Goal: Transaction & Acquisition: Book appointment/travel/reservation

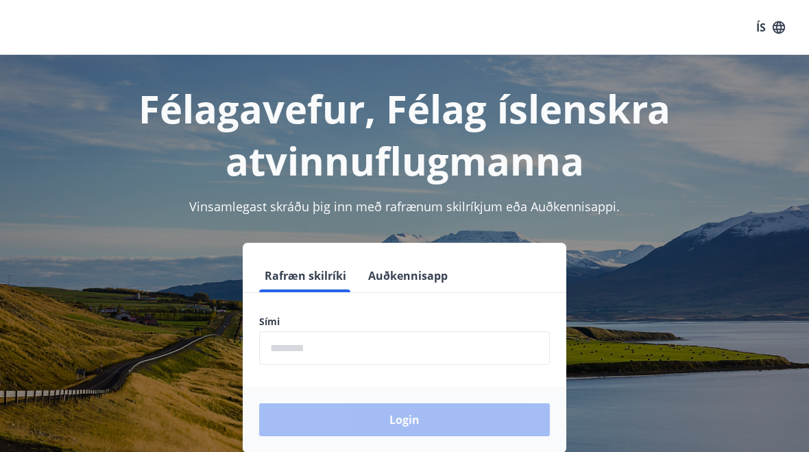
click at [268, 347] on input "phone" at bounding box center [404, 348] width 291 height 34
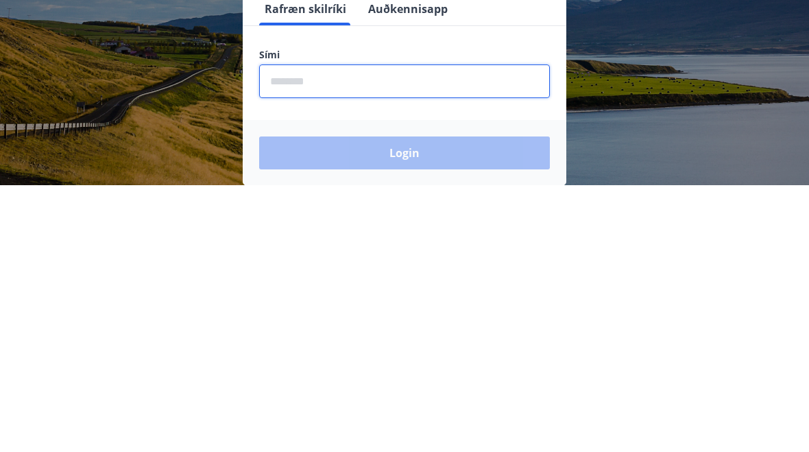
scroll to position [241, 0]
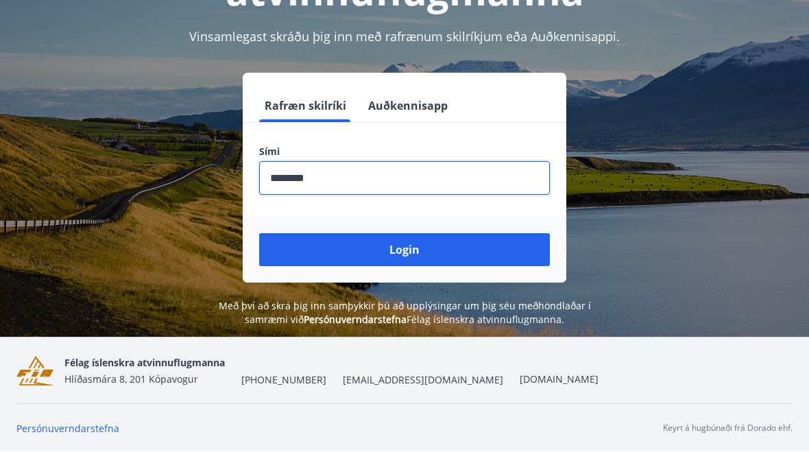
type input "********"
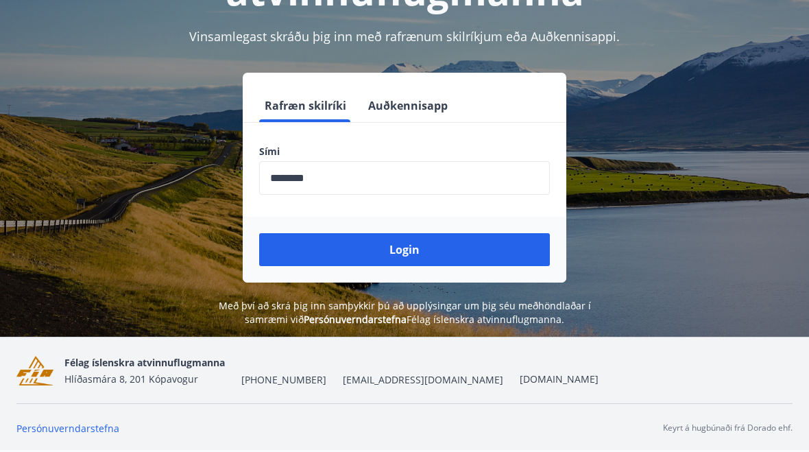
click at [310, 233] on button "Login" at bounding box center [404, 249] width 291 height 33
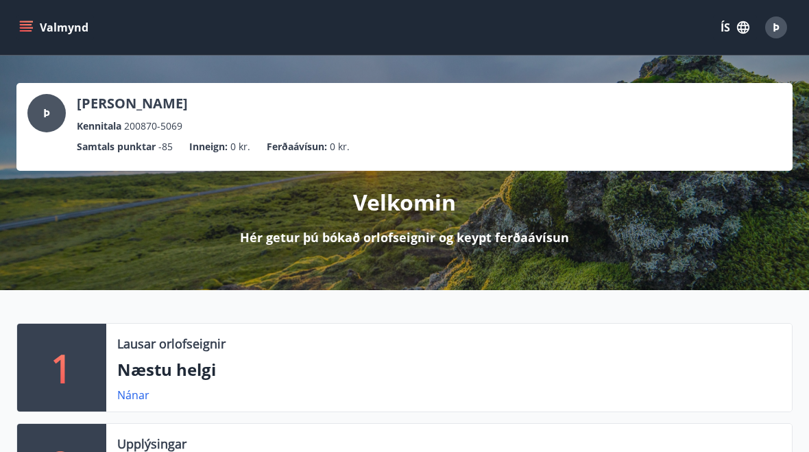
click at [48, 26] on button "Valmynd" at bounding box center [54, 27] width 77 height 25
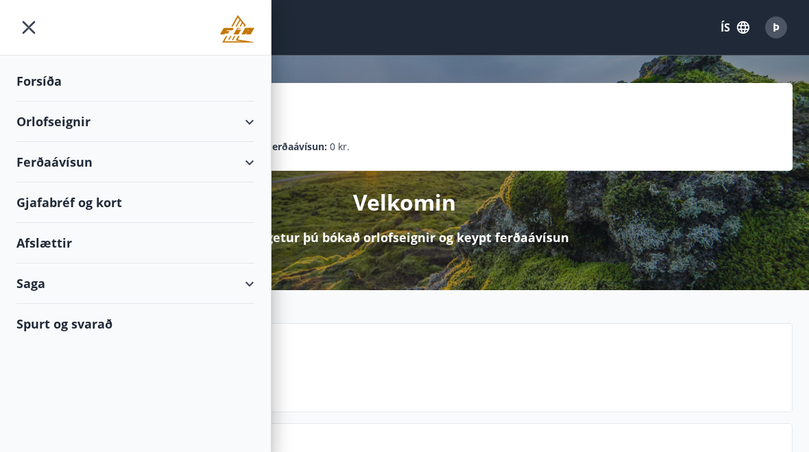
click at [47, 126] on div "Orlofseignir" at bounding box center [135, 121] width 238 height 40
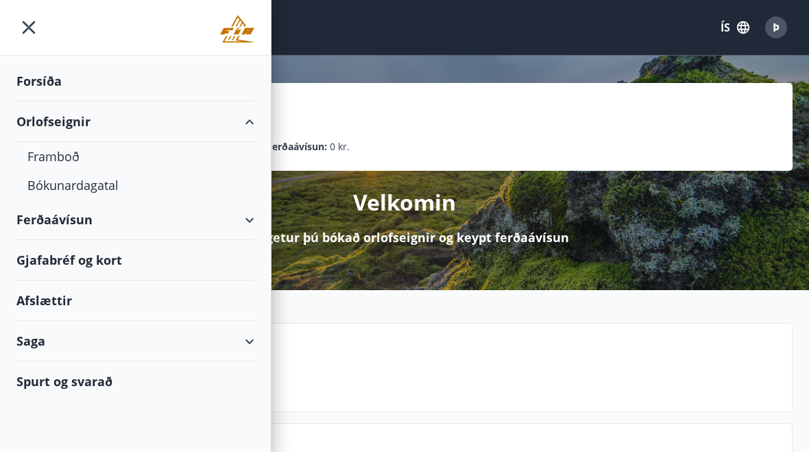
click at [56, 186] on div "Bókunardagatal" at bounding box center [135, 185] width 216 height 29
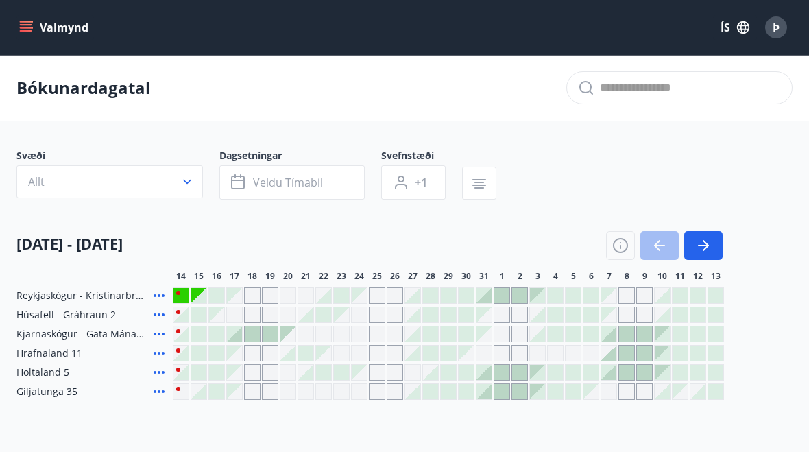
scroll to position [2, 0]
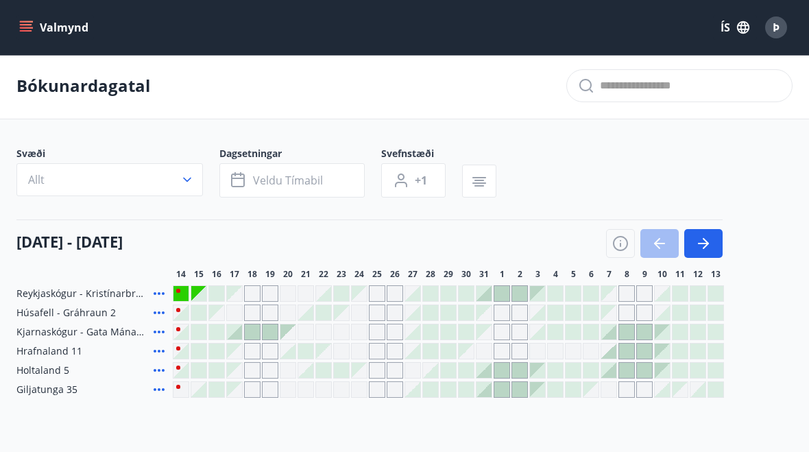
click at [197, 297] on div at bounding box center [198, 293] width 15 height 15
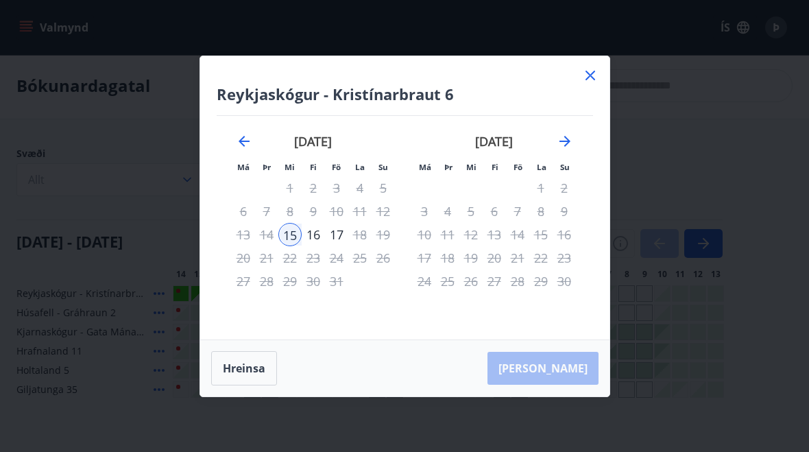
click at [586, 84] on icon at bounding box center [590, 75] width 16 height 16
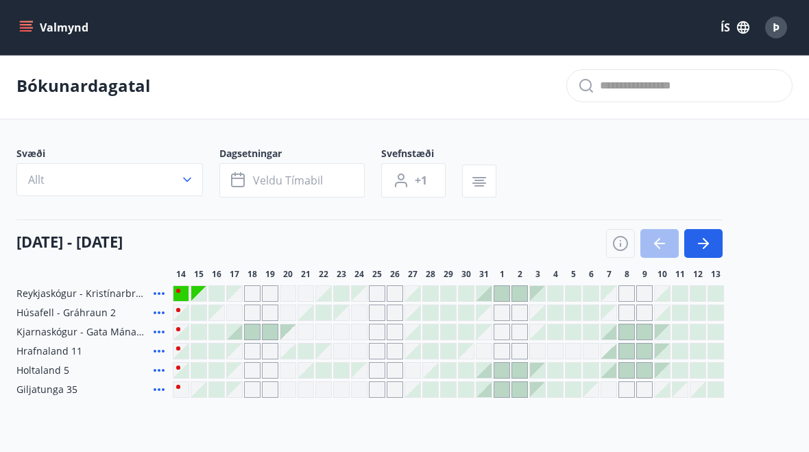
click at [197, 315] on div at bounding box center [198, 312] width 15 height 15
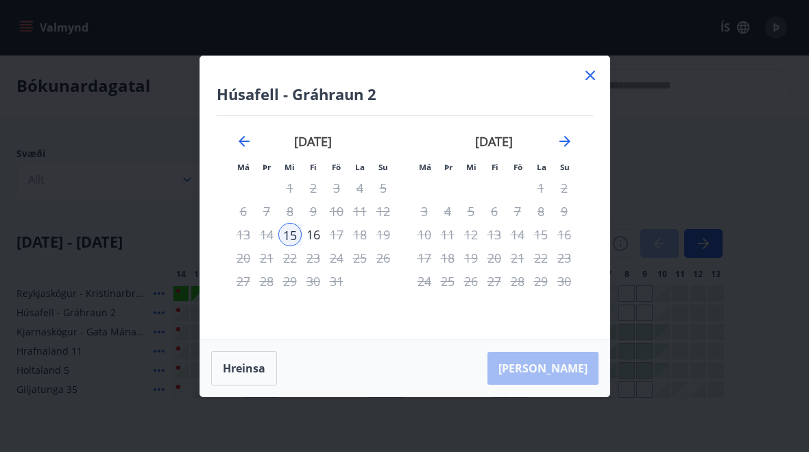
click at [559, 176] on div "[DATE]" at bounding box center [494, 146] width 163 height 60
click at [570, 149] on icon "Move forward to switch to the next month." at bounding box center [564, 141] width 16 height 16
click at [557, 149] on icon "Move forward to switch to the next month." at bounding box center [564, 141] width 16 height 16
click at [564, 149] on icon "Move forward to switch to the next month." at bounding box center [564, 141] width 16 height 16
click at [567, 149] on icon "Move forward to switch to the next month." at bounding box center [564, 141] width 16 height 16
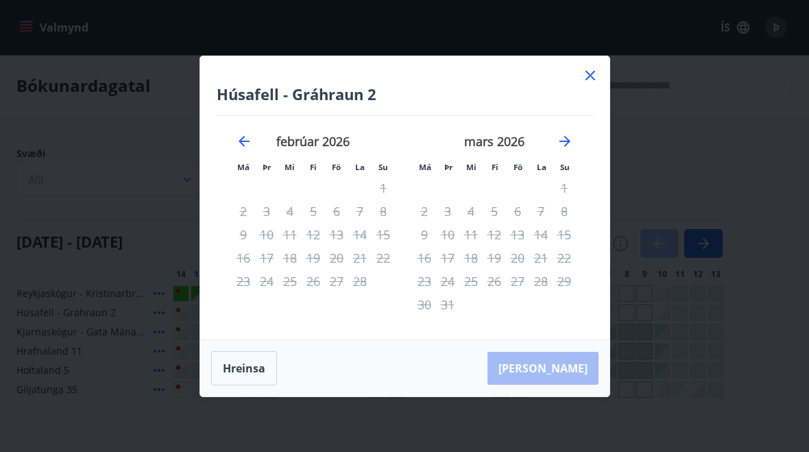
click at [559, 149] on icon "Move forward to switch to the next month." at bounding box center [564, 141] width 16 height 16
click at [566, 149] on icon "Move forward to switch to the next month." at bounding box center [564, 141] width 16 height 16
click at [585, 84] on icon at bounding box center [590, 75] width 16 height 16
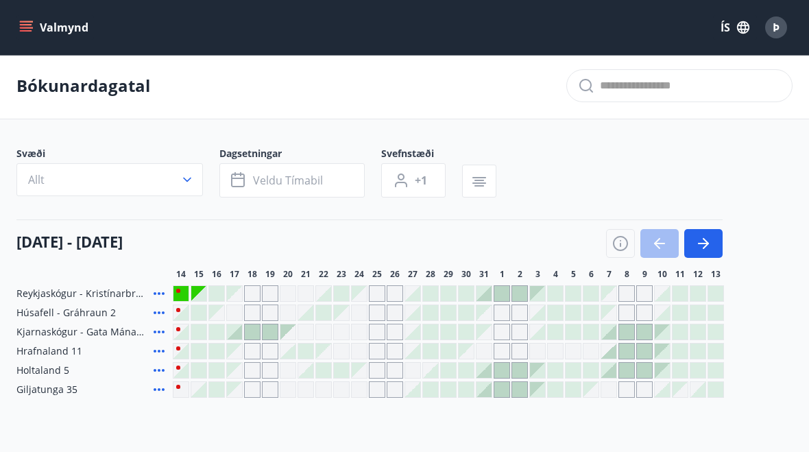
click at [32, 301] on div "Reykjaskógur - Kristínarbraut 6" at bounding box center [91, 293] width 151 height 16
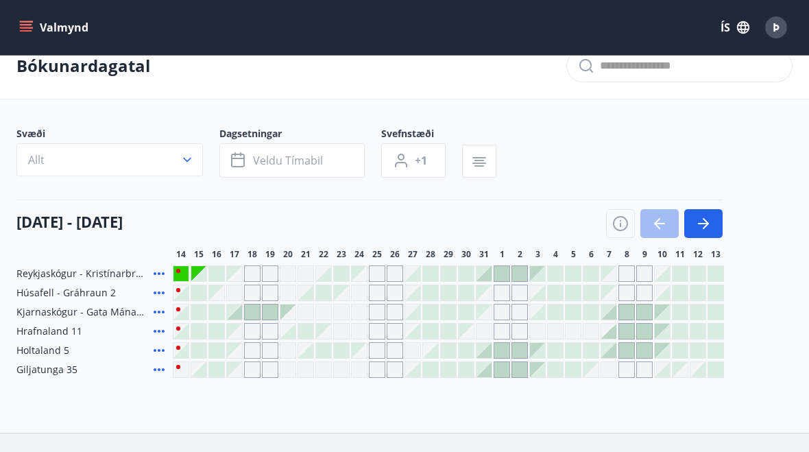
scroll to position [27, 0]
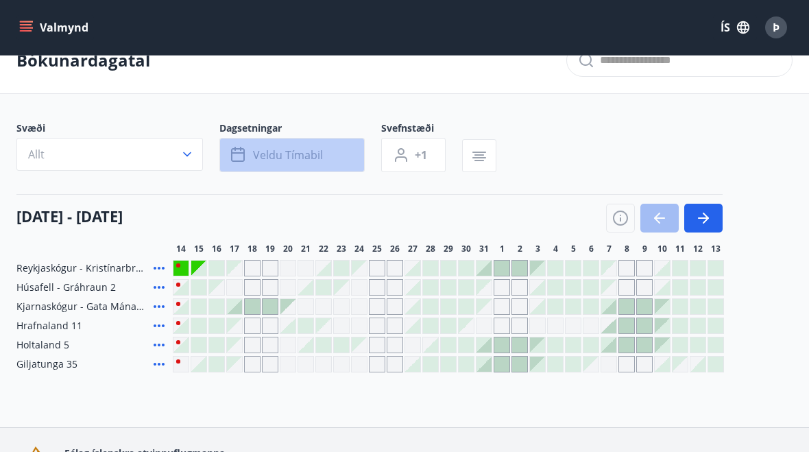
click at [258, 151] on span "Veldu tímabil" at bounding box center [288, 154] width 70 height 15
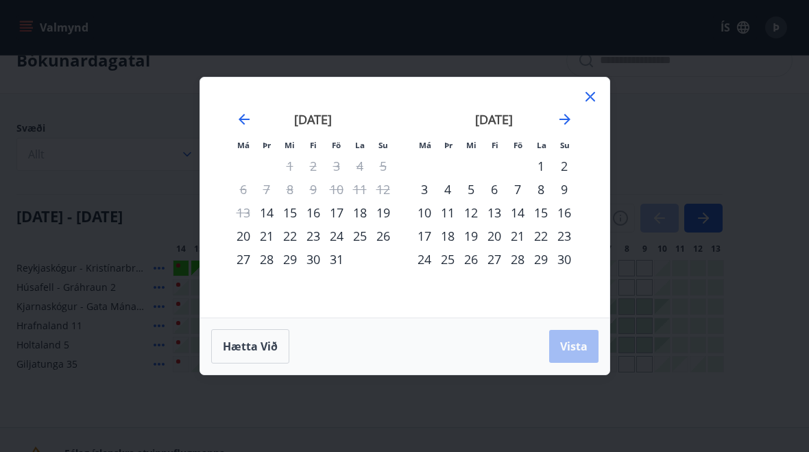
click at [457, 201] on div "4" at bounding box center [447, 188] width 23 height 23
click at [578, 354] on span "Vista" at bounding box center [573, 346] width 27 height 15
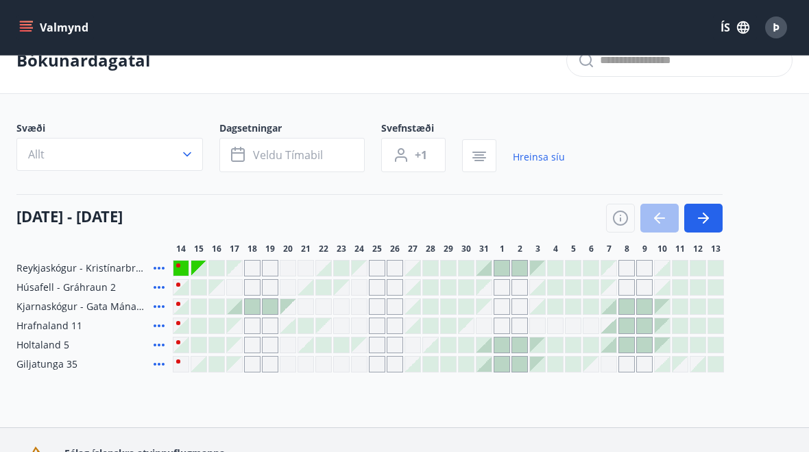
click at [559, 269] on div at bounding box center [555, 267] width 15 height 15
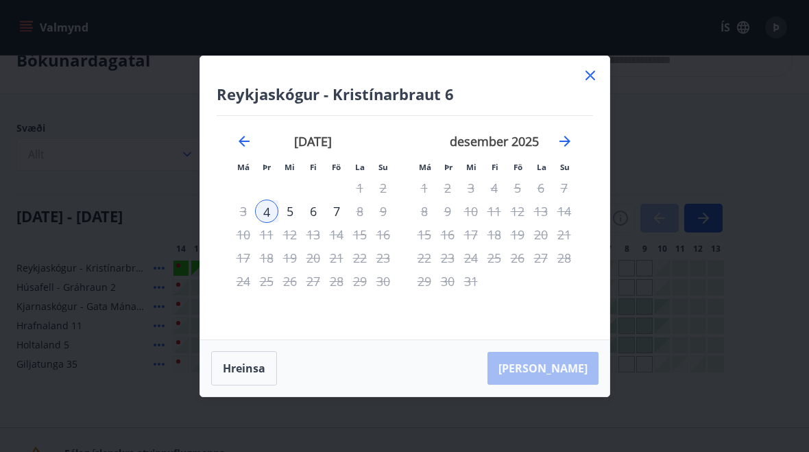
click at [591, 84] on icon at bounding box center [590, 75] width 16 height 16
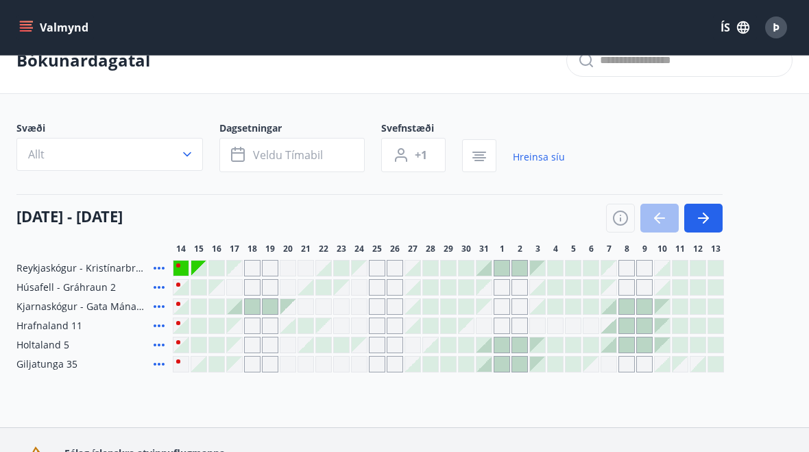
click at [504, 305] on div "Gráir dagar eru ekki bókanlegir" at bounding box center [501, 306] width 16 height 16
click at [501, 367] on div at bounding box center [501, 363] width 15 height 15
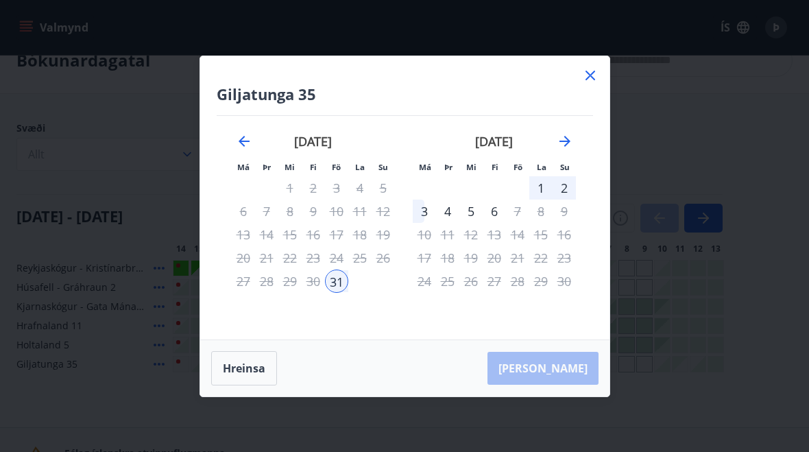
click at [587, 84] on icon at bounding box center [590, 75] width 16 height 16
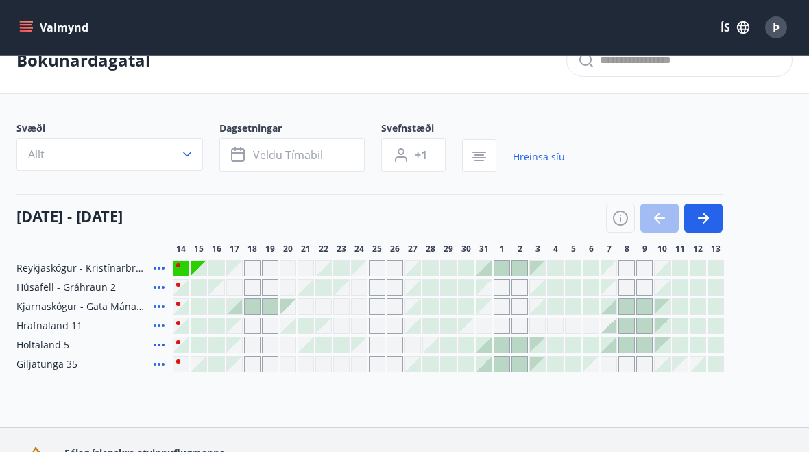
click at [626, 366] on div "Gráir dagar eru ekki bókanlegir" at bounding box center [626, 364] width 16 height 16
click at [422, 312] on div at bounding box center [430, 306] width 16 height 16
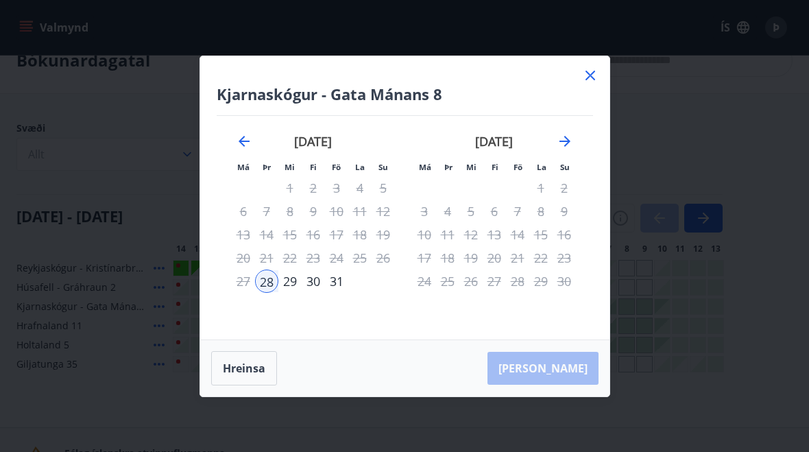
click at [591, 84] on icon at bounding box center [590, 75] width 16 height 16
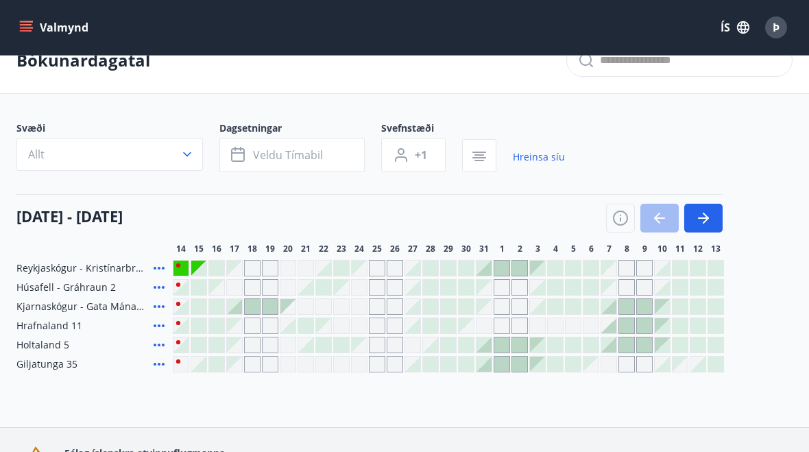
click at [681, 267] on div at bounding box center [679, 267] width 15 height 15
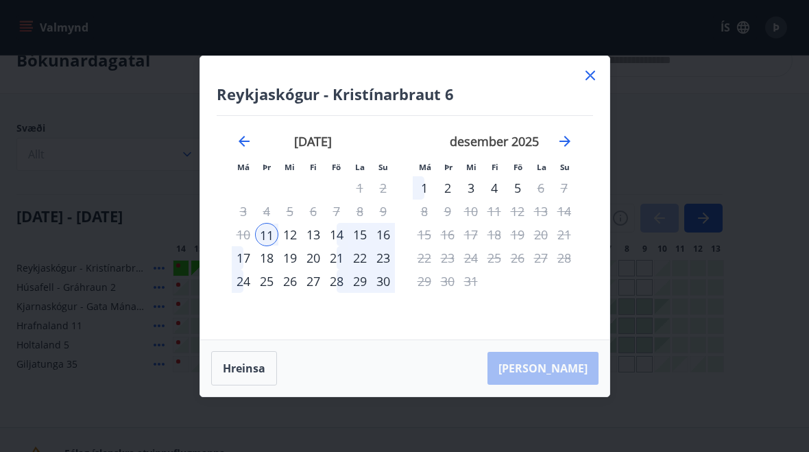
click at [587, 84] on icon at bounding box center [590, 75] width 16 height 16
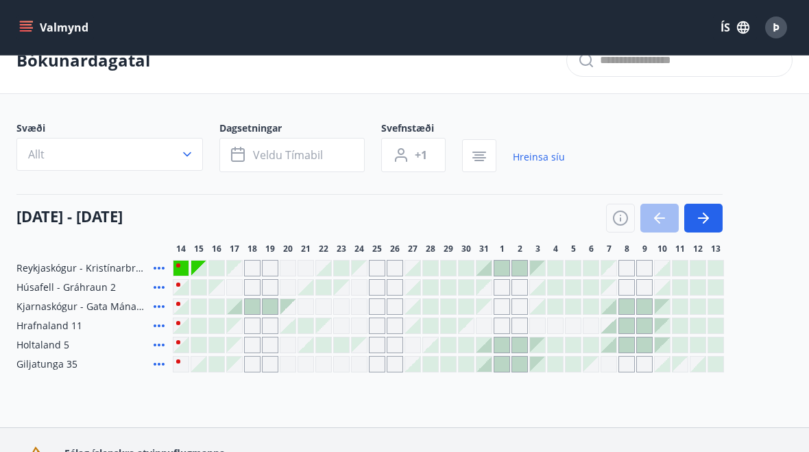
click at [209, 369] on div at bounding box center [216, 363] width 15 height 15
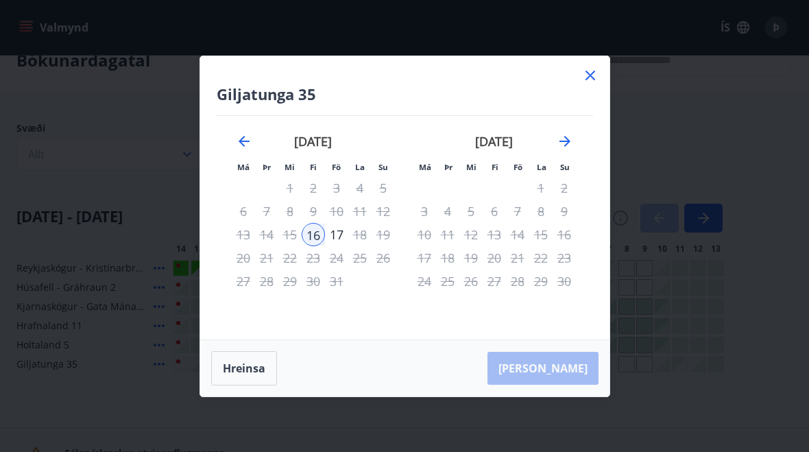
click at [243, 385] on button "Hreinsa" at bounding box center [244, 368] width 66 height 34
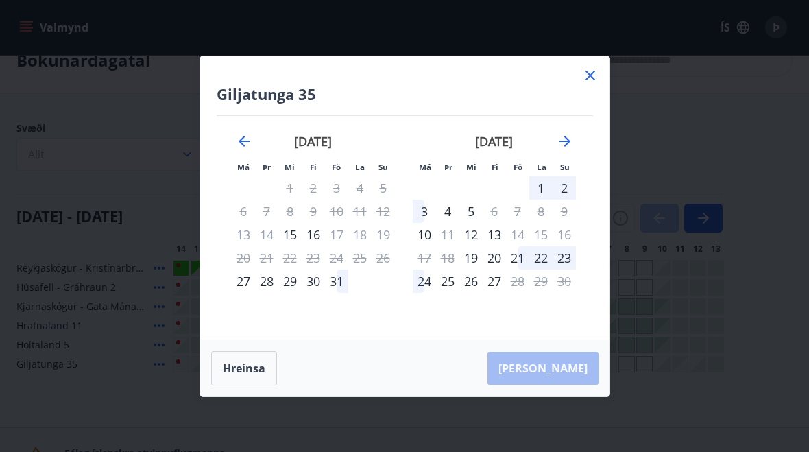
click at [591, 84] on icon at bounding box center [590, 75] width 16 height 16
